Goal: Task Accomplishment & Management: Use online tool/utility

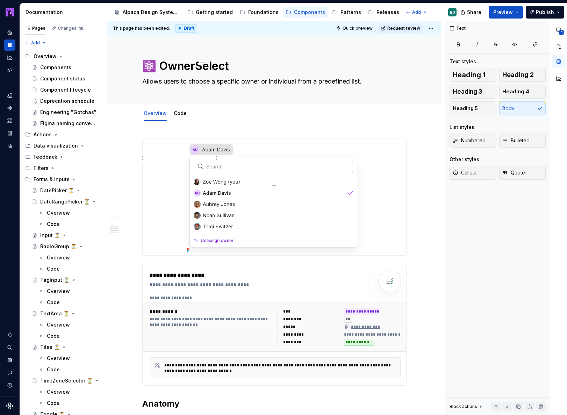
scroll to position [972, 0]
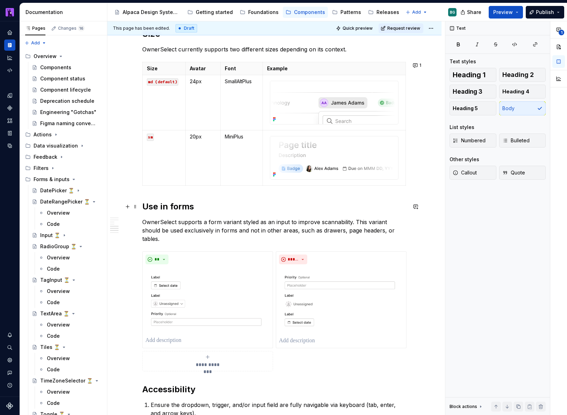
click at [158, 209] on h2 "Use in forms" at bounding box center [274, 206] width 264 height 11
click at [391, 28] on span "Request review" at bounding box center [403, 28] width 33 height 6
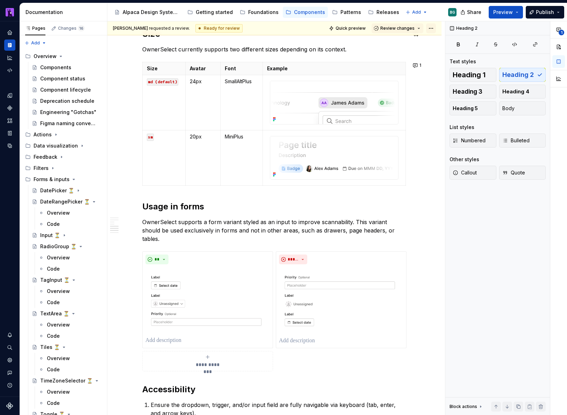
click at [431, 27] on html "Alpaca BG Design system data Documentation Accessibility guide for tree Page tr…" at bounding box center [283, 207] width 567 height 415
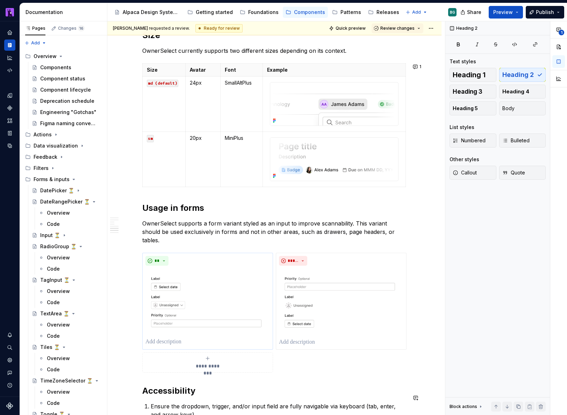
scroll to position [963, 0]
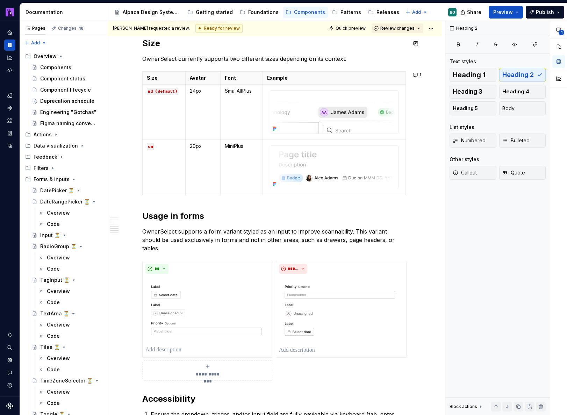
click at [409, 28] on span "Review changes" at bounding box center [397, 28] width 34 height 6
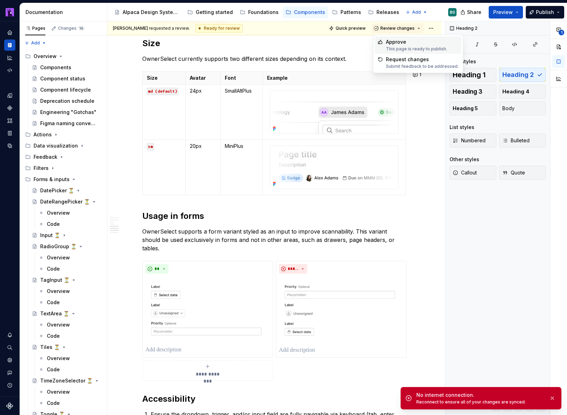
click at [407, 44] on div "Approve" at bounding box center [416, 41] width 61 height 7
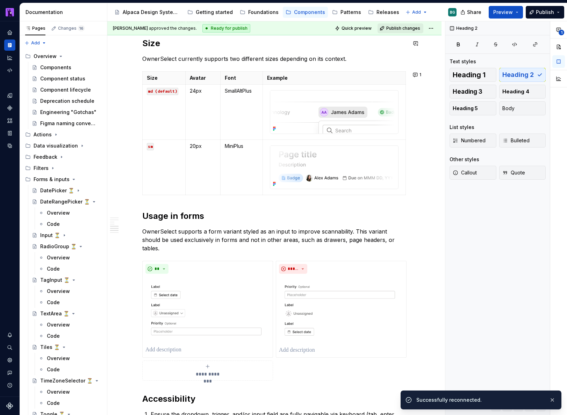
click at [415, 29] on span "Publish changes" at bounding box center [403, 28] width 34 height 6
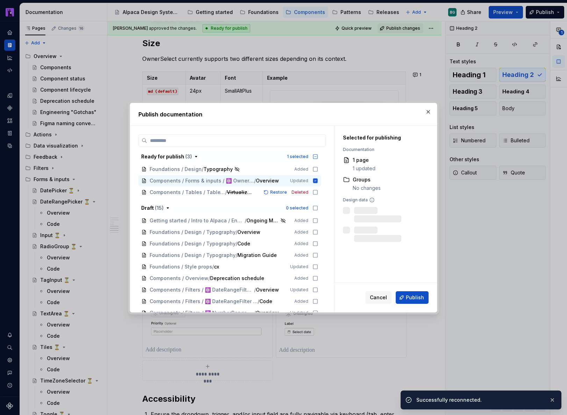
click at [407, 296] on span "Publish" at bounding box center [415, 297] width 18 height 7
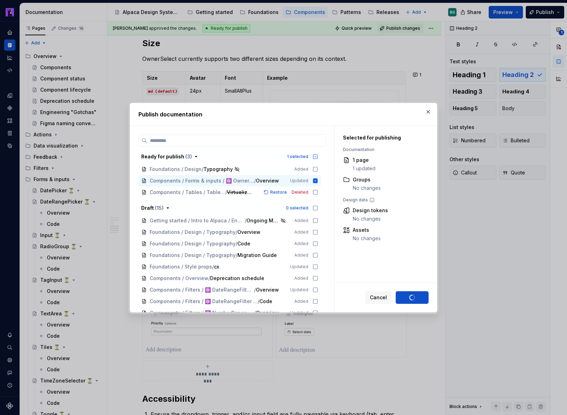
type textarea "*"
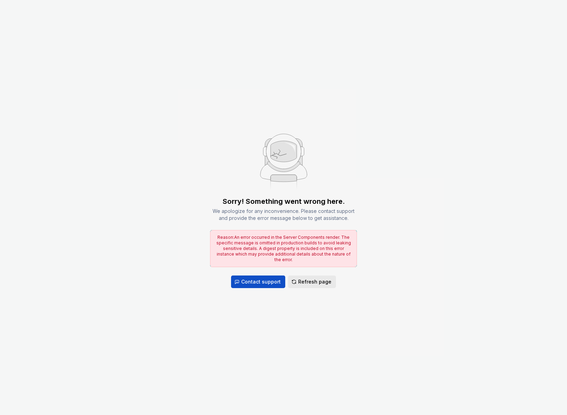
click at [323, 283] on button "Refresh page" at bounding box center [312, 281] width 48 height 13
click at [312, 278] on span "Refresh page" at bounding box center [314, 281] width 33 height 7
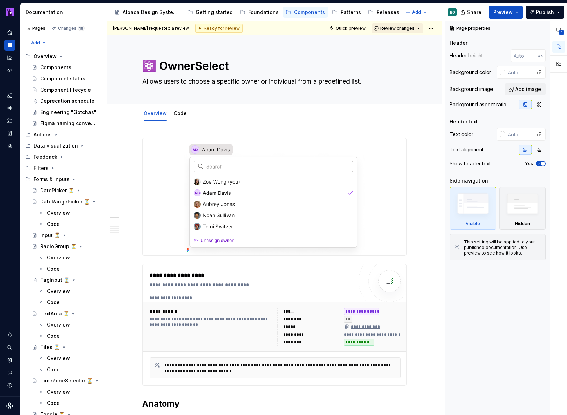
click at [392, 25] on span "Review changes" at bounding box center [397, 28] width 34 height 6
click at [393, 42] on div "Approve" at bounding box center [416, 41] width 61 height 7
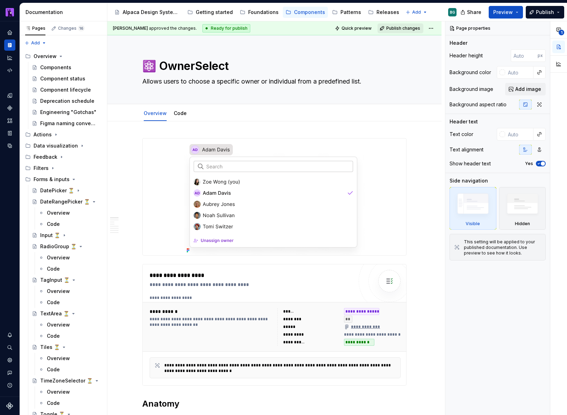
click at [411, 25] on span "Publish changes" at bounding box center [403, 28] width 34 height 6
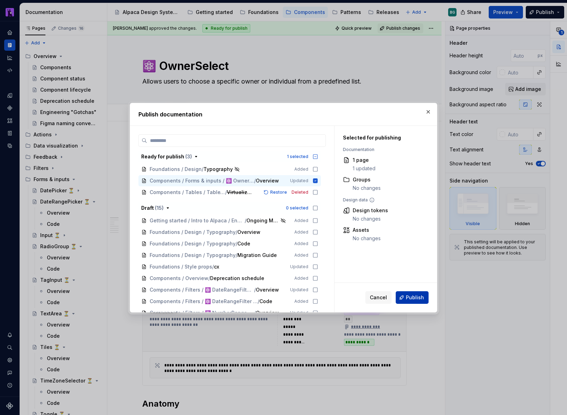
click at [409, 299] on span "Publish" at bounding box center [415, 297] width 18 height 7
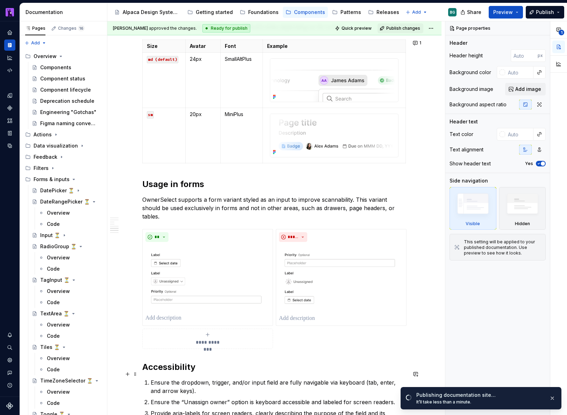
scroll to position [979, 0]
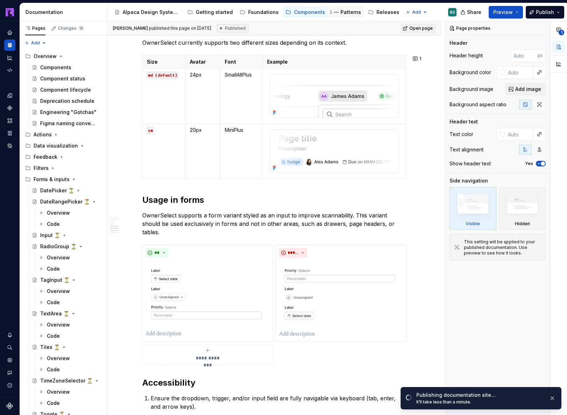
type textarea "*"
